Goal: Task Accomplishment & Management: Manage account settings

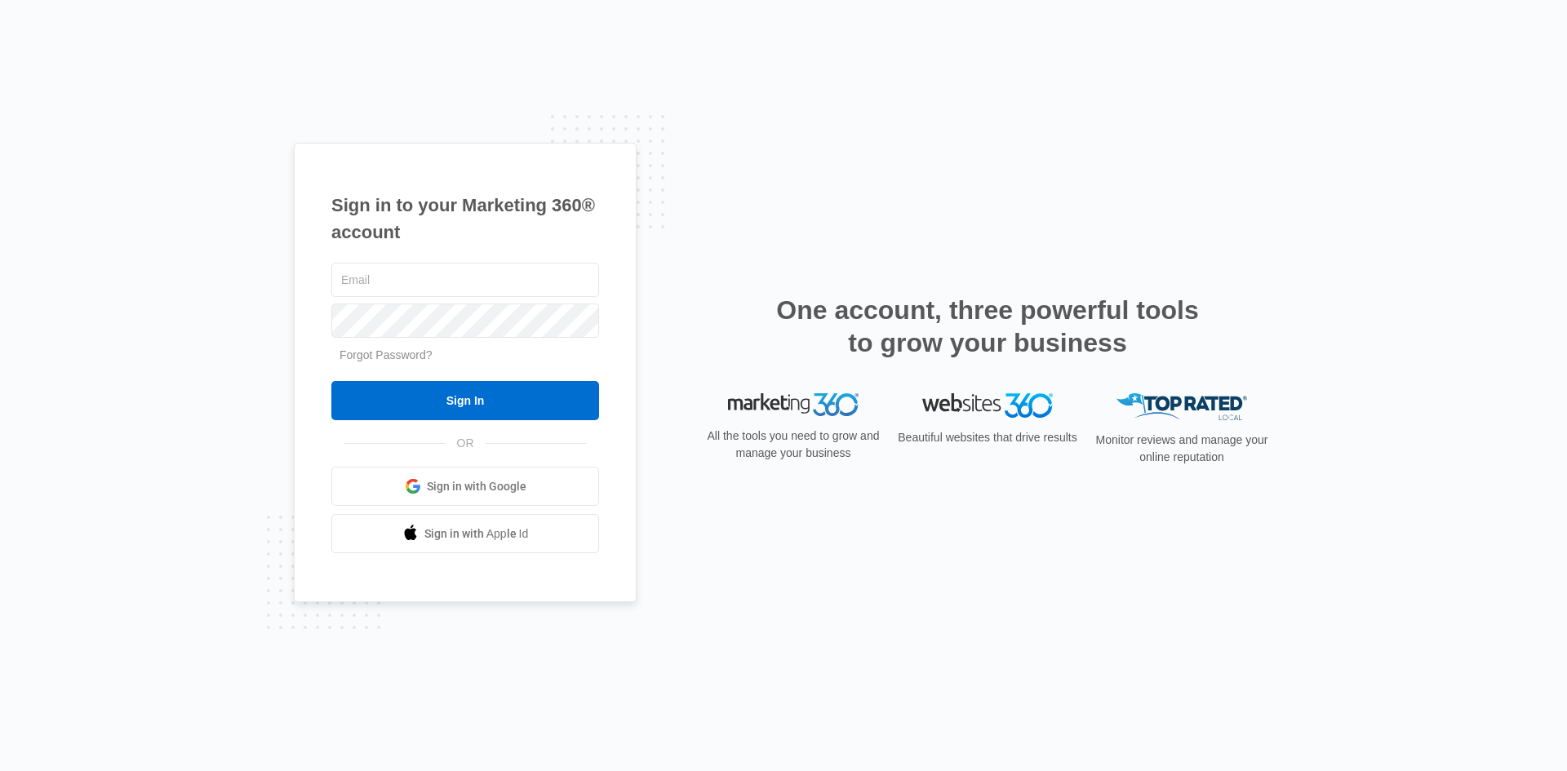
click at [176, 485] on div "Sign in to your Marketing 360® account Forgot Password? Sign In OR Sign in with…" at bounding box center [783, 385] width 1567 height 771
paste input "sophie.helenek@gmail.com"
type input "sophie.helenek@gmail.com"
click at [185, 455] on div "Sign in to your Marketing 360® account sophie.helenek@gmail.com Forgot Password…" at bounding box center [783, 385] width 1567 height 771
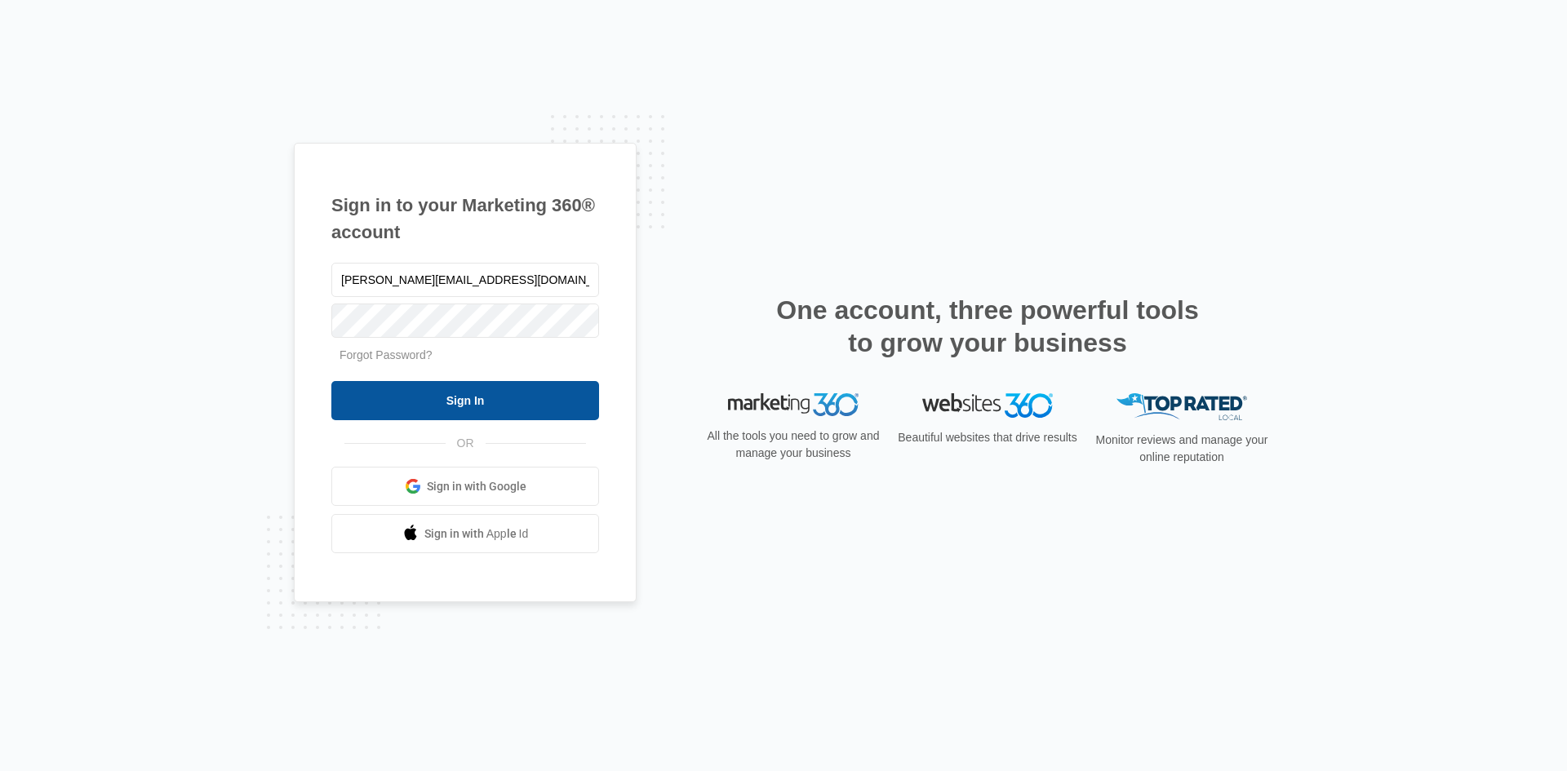
click at [475, 405] on input "Sign In" at bounding box center [465, 400] width 268 height 39
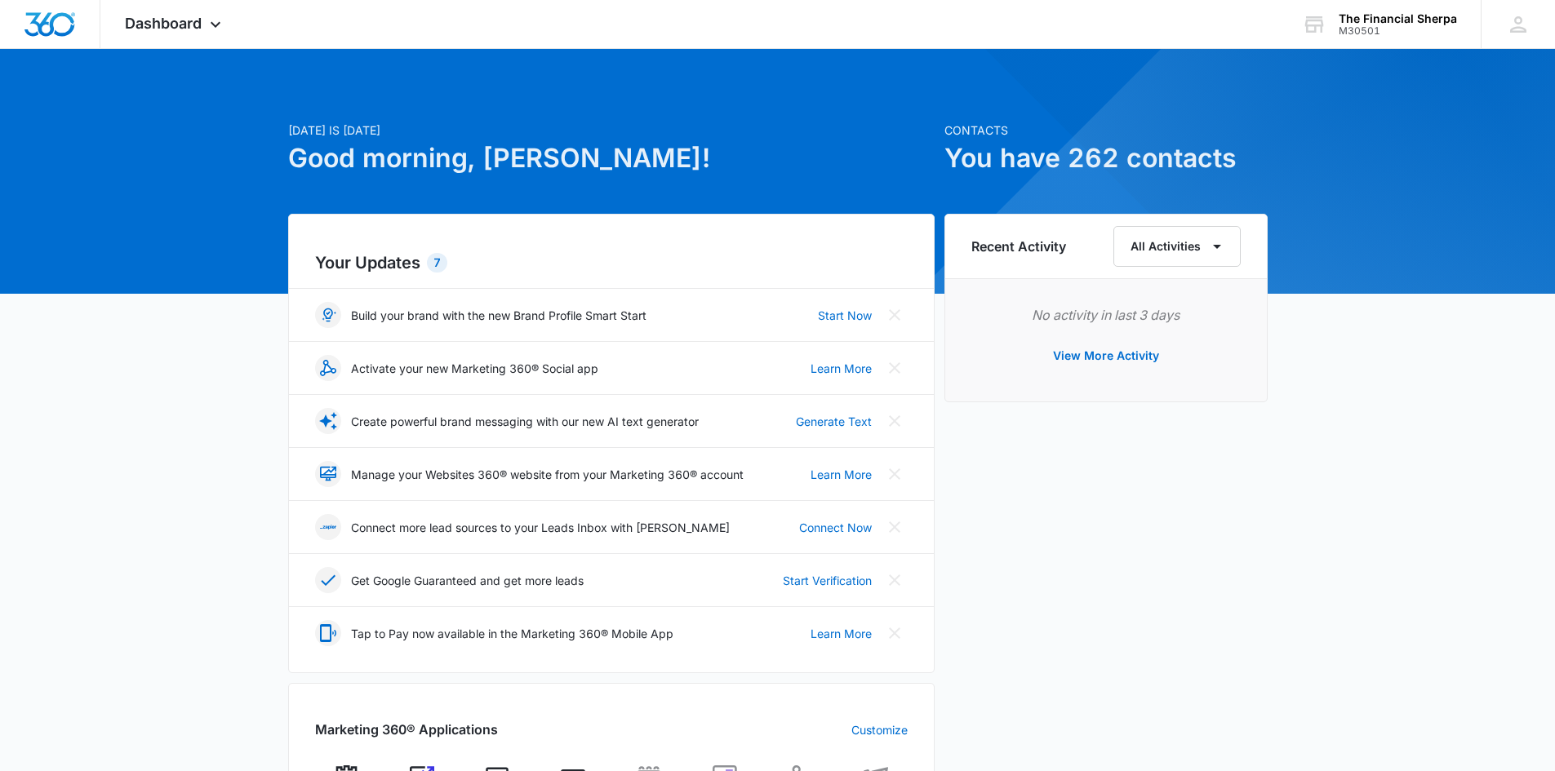
click at [99, 446] on div "Today is Tuesday, October 14th Good morning, Sophie! Contacts You have 262 cont…" at bounding box center [777, 760] width 1555 height 1382
click at [100, 446] on div "Today is Tuesday, October 14th Good morning, Sophie! Contacts You have 262 cont…" at bounding box center [777, 760] width 1555 height 1382
click at [100, 445] on div "Today is Tuesday, October 14th Good morning, Sophie! Contacts You have 262 cont…" at bounding box center [777, 760] width 1555 height 1382
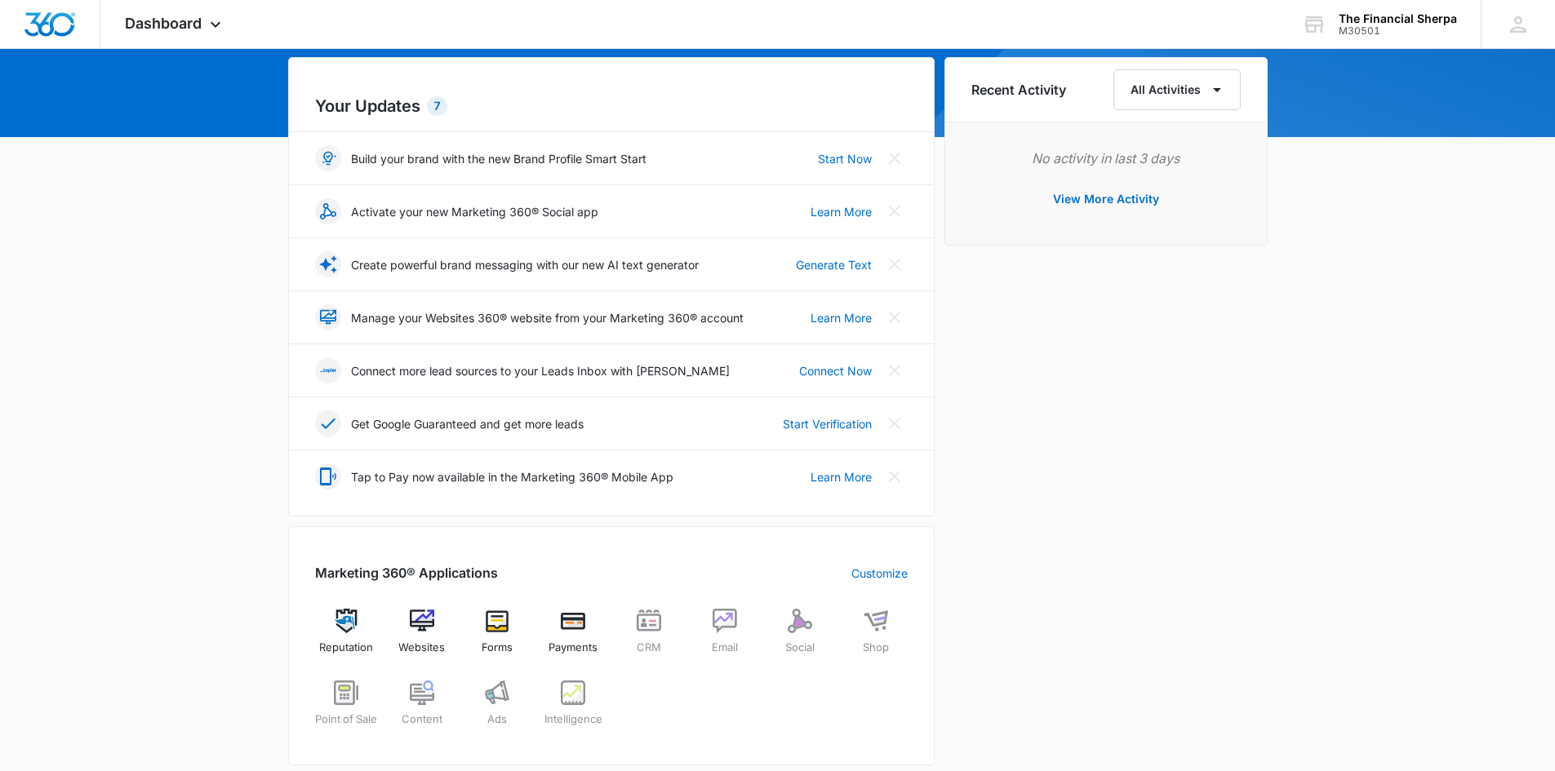
scroll to position [163, 0]
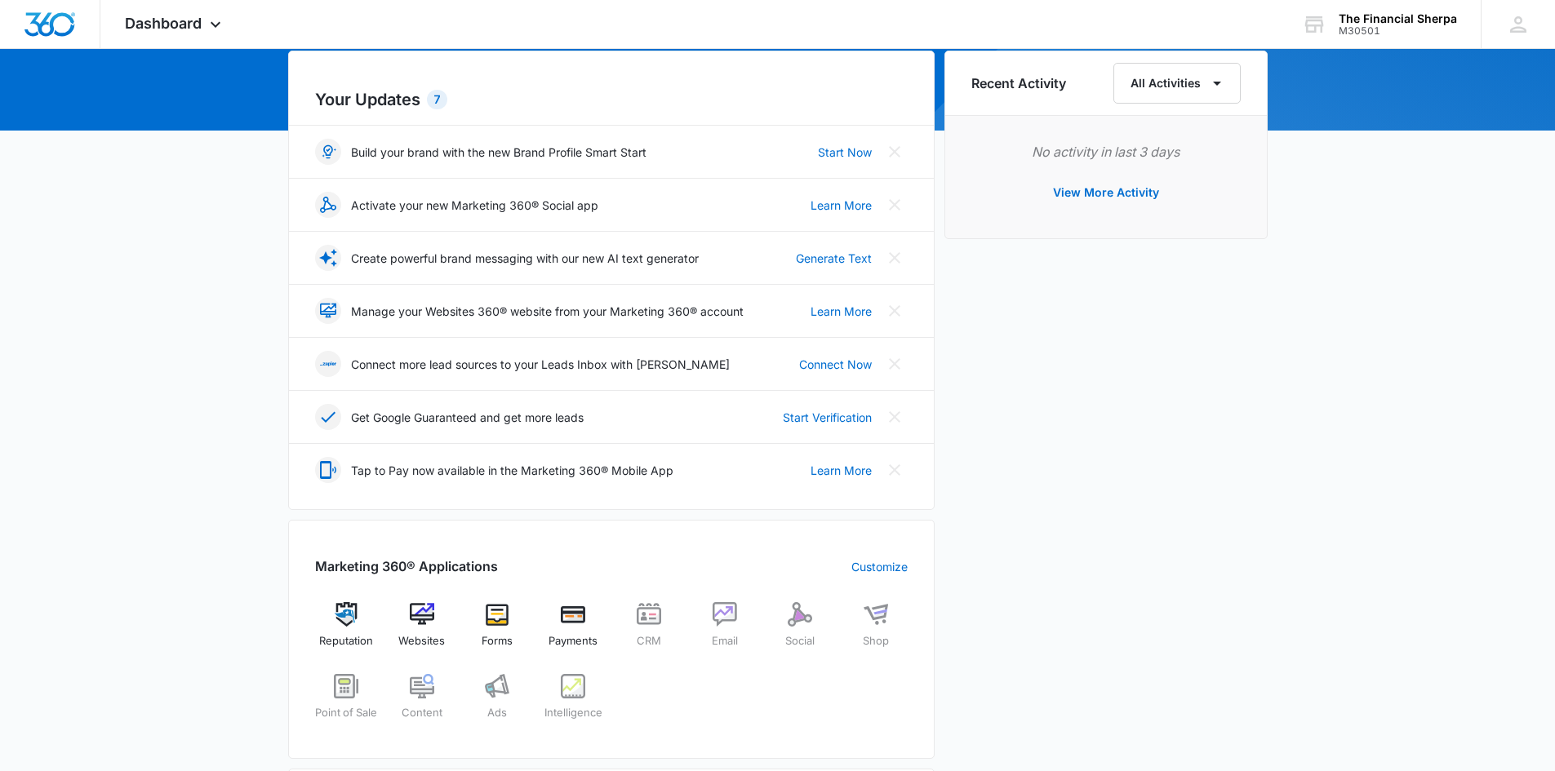
click at [100, 445] on div "Today is Tuesday, October 14th Good morning, Sophie! Contacts You have 262 cont…" at bounding box center [777, 597] width 1555 height 1382
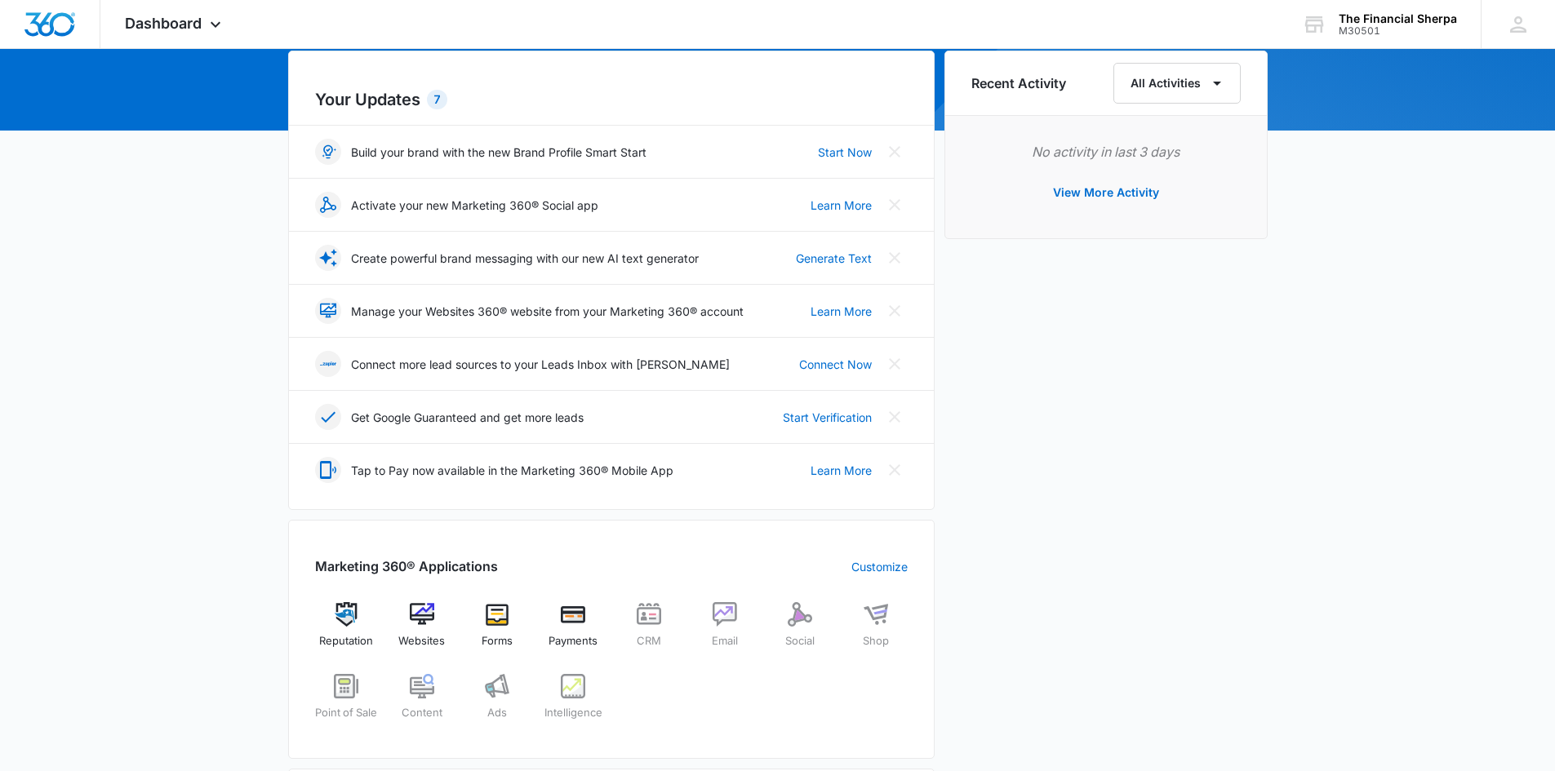
click at [100, 445] on div "Today is Tuesday, October 14th Good morning, Sophie! Contacts You have 262 cont…" at bounding box center [777, 597] width 1555 height 1382
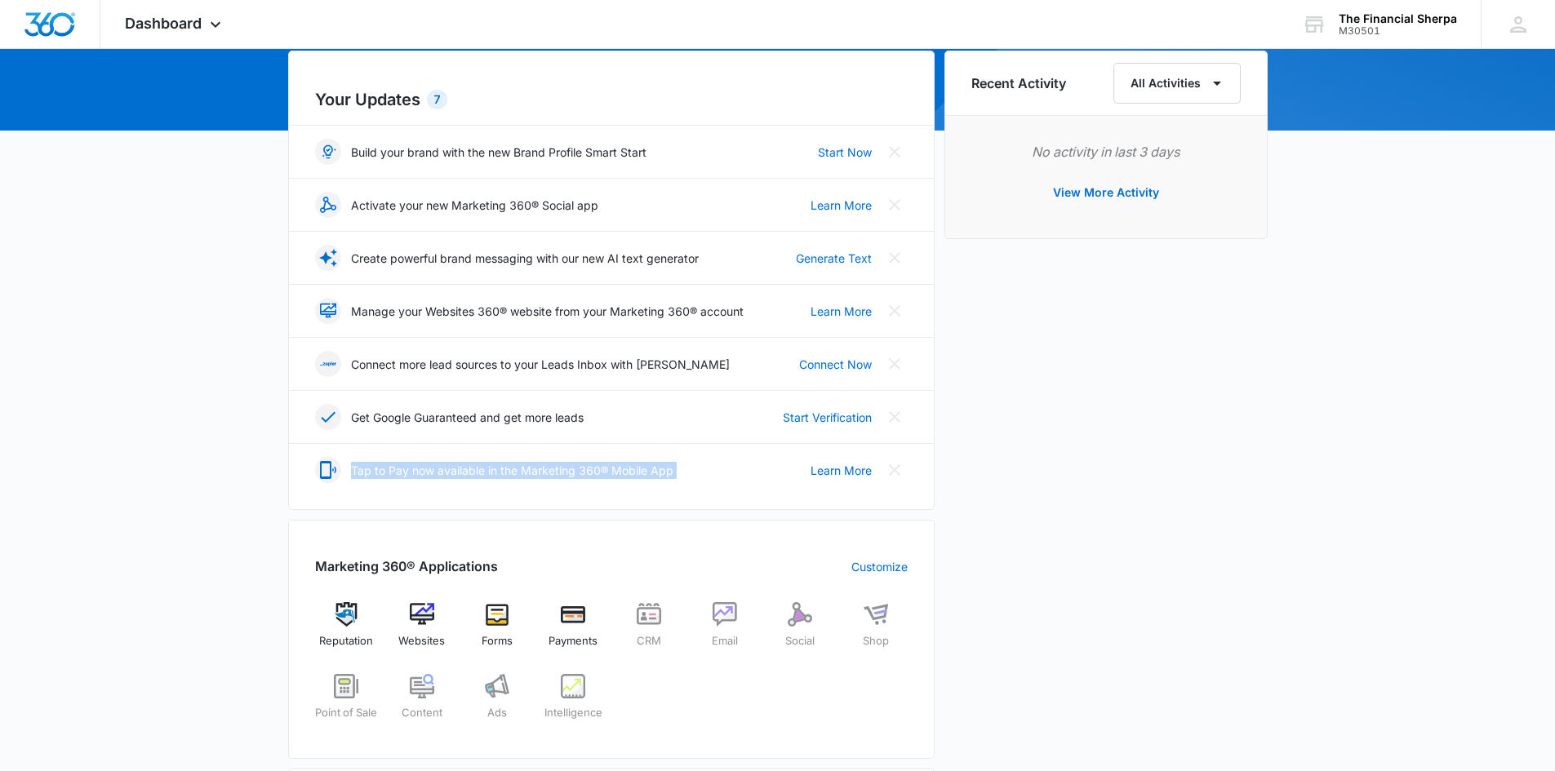
click at [100, 445] on div "Today is Tuesday, October 14th Good morning, Sophie! Contacts You have 262 cont…" at bounding box center [777, 597] width 1555 height 1382
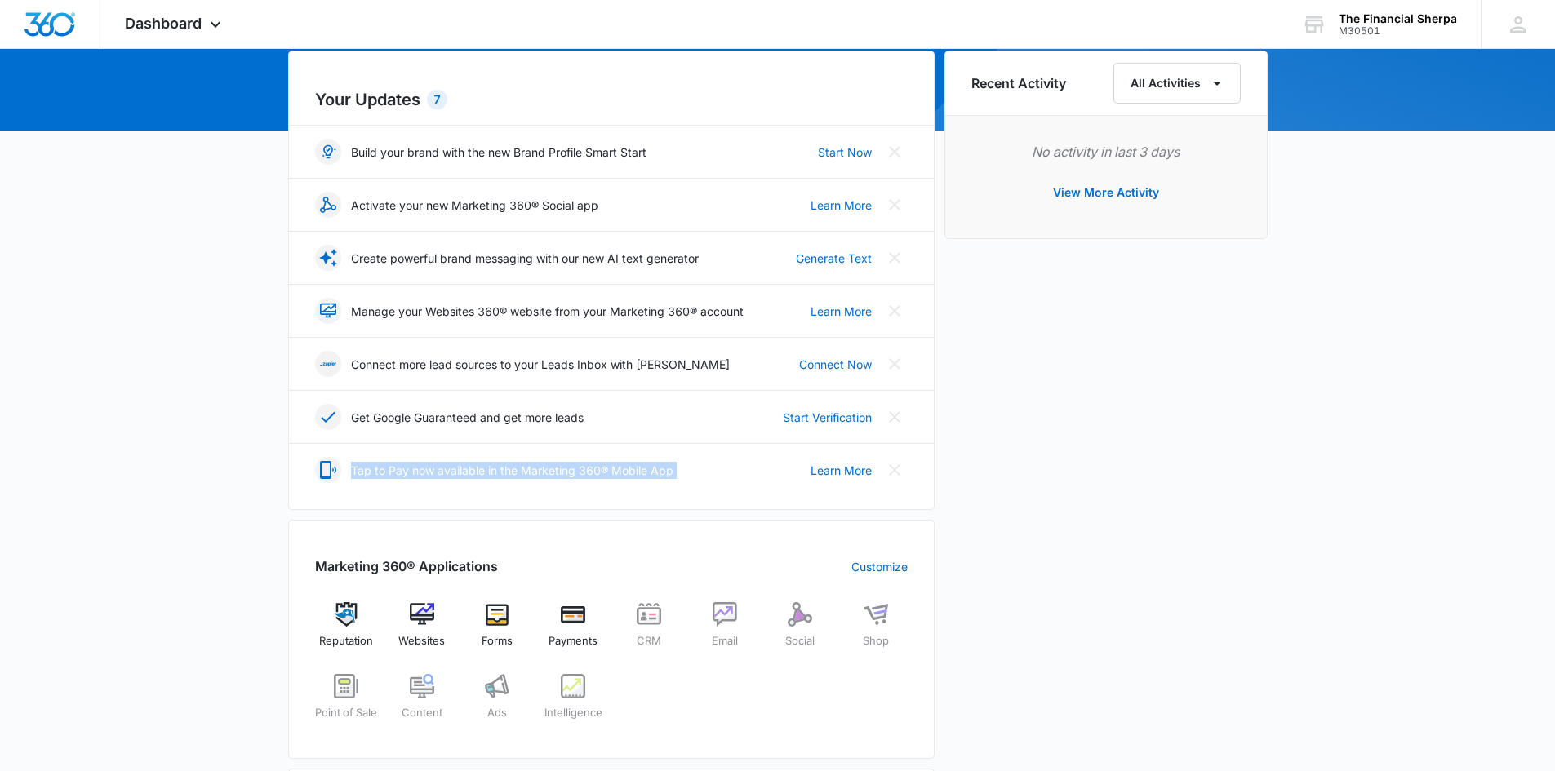
click at [100, 445] on div "Today is Tuesday, October 14th Good morning, Sophie! Contacts You have 262 cont…" at bounding box center [777, 597] width 1555 height 1382
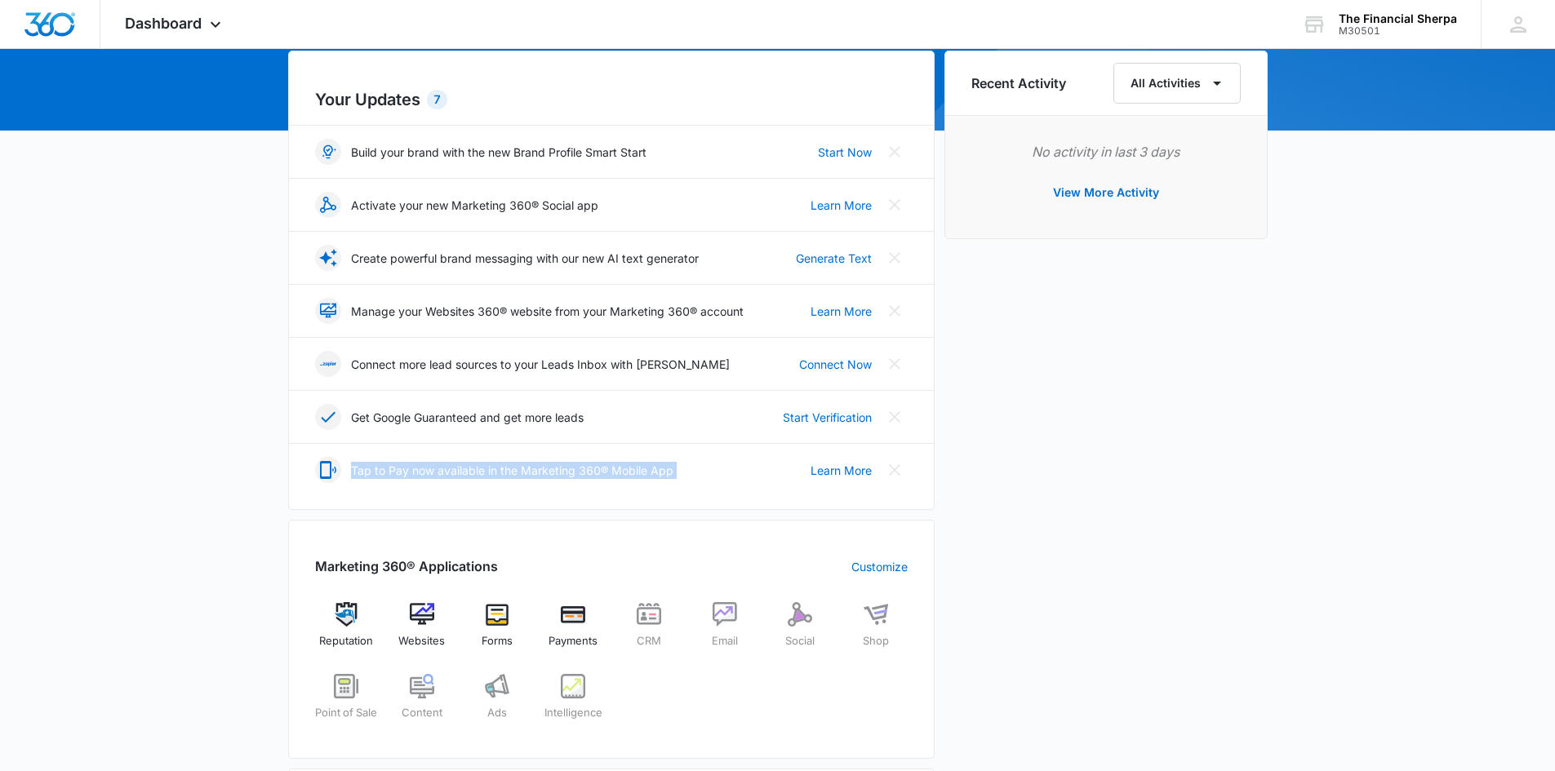
click at [100, 445] on div "Today is Tuesday, October 14th Good morning, Sophie! Contacts You have 262 cont…" at bounding box center [777, 597] width 1555 height 1382
click at [1007, 557] on div "Recent Activity All Activities No activity in last 3 days View More Activity" at bounding box center [1105, 518] width 323 height 935
click at [1121, 576] on div "Recent Activity All Activities No activity in last 3 days View More Activity" at bounding box center [1105, 518] width 323 height 935
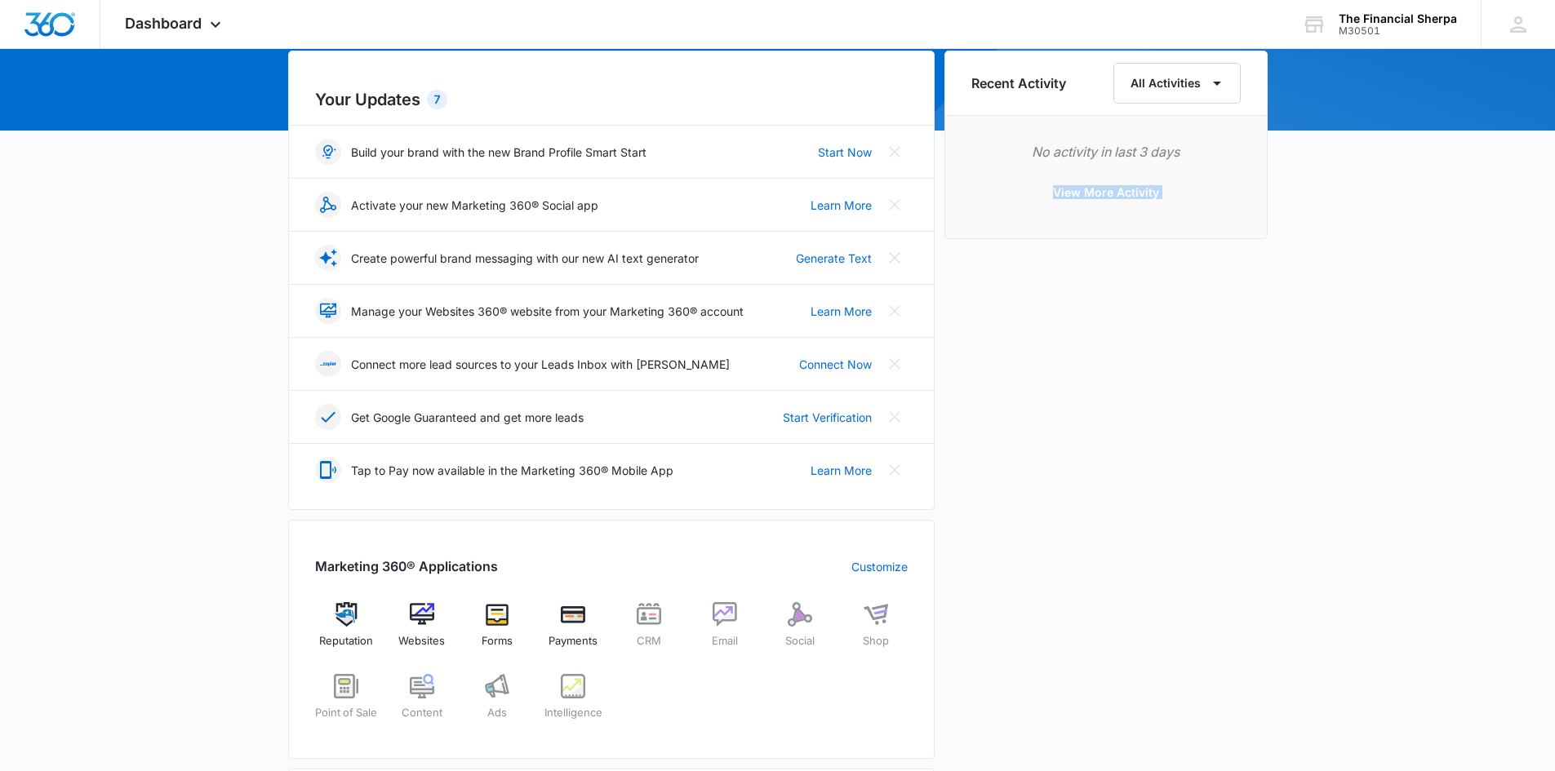
click at [1121, 576] on div "Recent Activity All Activities No activity in last 3 days View More Activity" at bounding box center [1105, 518] width 323 height 935
click at [1125, 582] on div "Recent Activity All Activities No activity in last 3 days View More Activity" at bounding box center [1105, 518] width 323 height 935
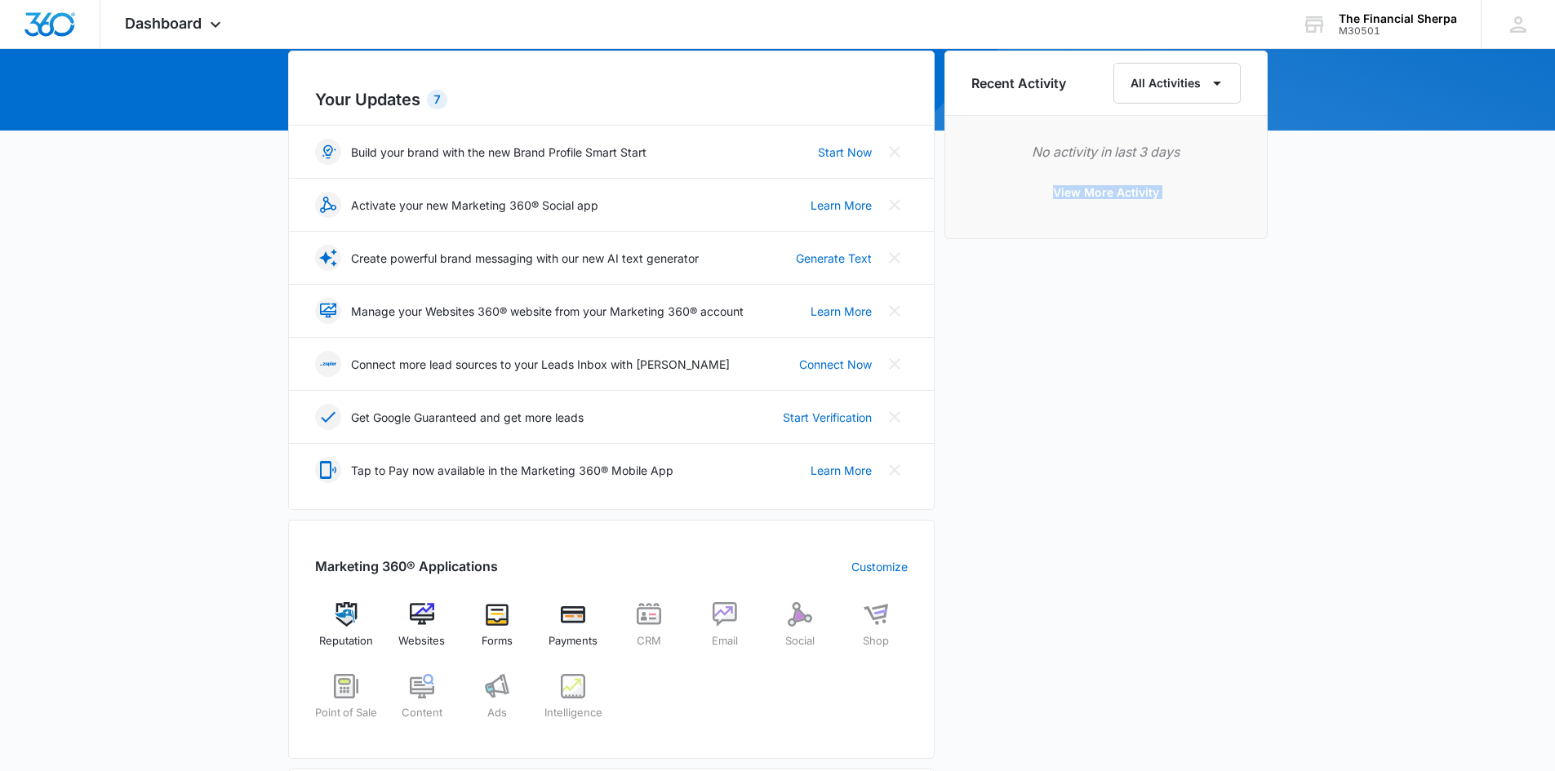
click at [1125, 582] on div "Recent Activity All Activities No activity in last 3 days View More Activity" at bounding box center [1105, 518] width 323 height 935
click at [1378, 450] on div "Today is Tuesday, October 14th Good morning, Sophie! Contacts You have 262 cont…" at bounding box center [777, 597] width 1555 height 1382
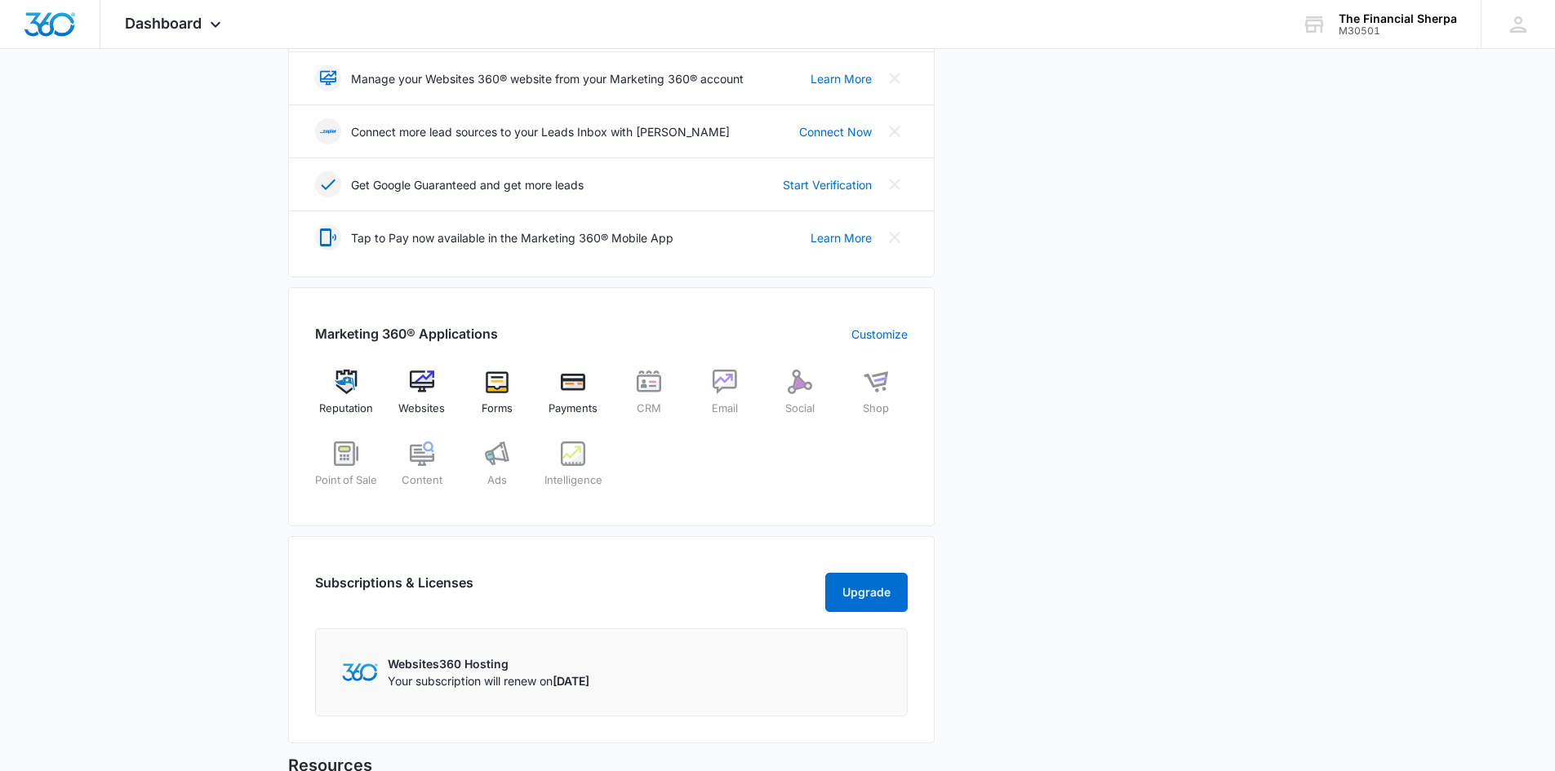
scroll to position [653, 0]
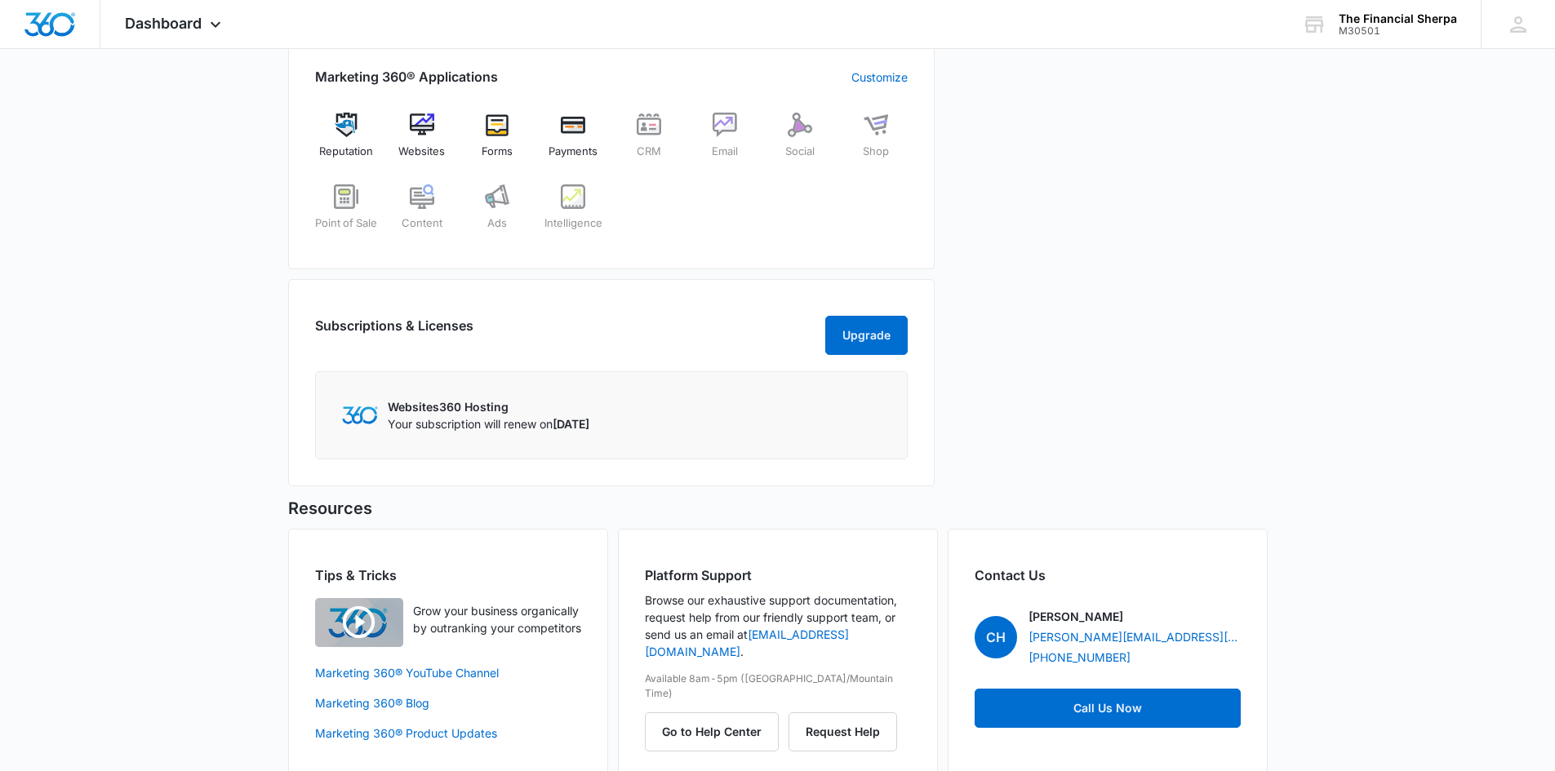
click at [1380, 476] on div "Today is Tuesday, October 14th Good morning, Sophie! Contacts You have 262 cont…" at bounding box center [777, 107] width 1555 height 1382
click at [416, 129] on img at bounding box center [422, 125] width 24 height 24
